Goal: Task Accomplishment & Management: Use online tool/utility

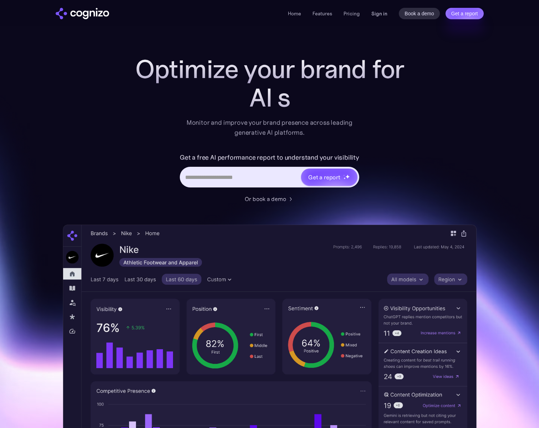
click at [382, 12] on link "Sign in" at bounding box center [379, 13] width 16 height 9
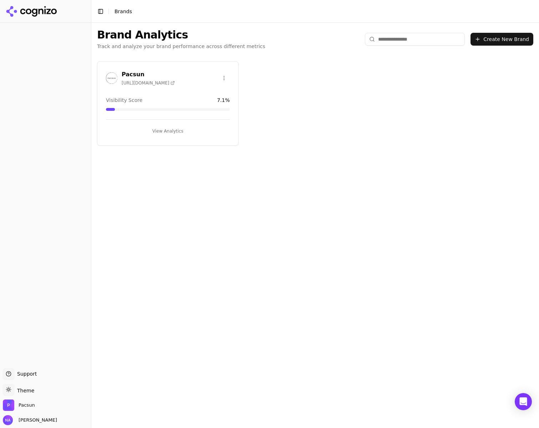
click at [177, 134] on button "View Analytics" at bounding box center [168, 131] width 124 height 11
